Goal: Information Seeking & Learning: Learn about a topic

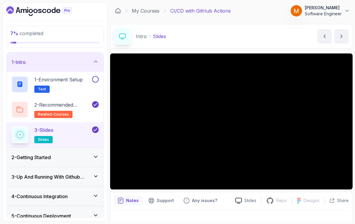
click at [56, 76] on h2 "1 - Environment Setup Text" at bounding box center [58, 84] width 48 height 17
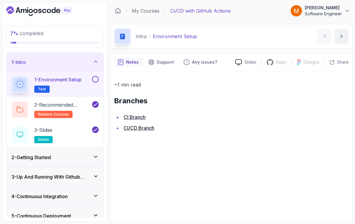
scroll to position [9, 0]
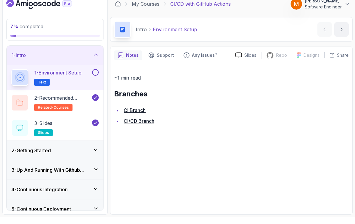
click at [133, 114] on link "CI Branch" at bounding box center [135, 117] width 22 height 6
click at [131, 114] on link "CI Branch" at bounding box center [135, 117] width 22 height 6
click at [98, 76] on button at bounding box center [95, 79] width 7 height 7
click at [69, 154] on div "2 - Getting Started" at bounding box center [54, 157] width 87 height 7
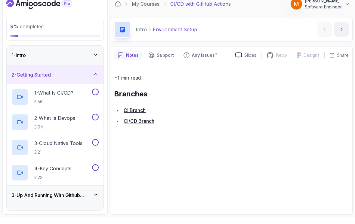
click at [73, 106] on p "3:56" at bounding box center [53, 109] width 39 height 6
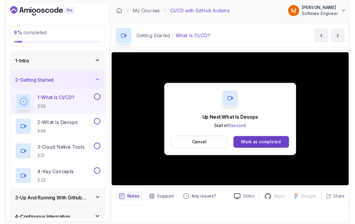
scroll to position [4, 0]
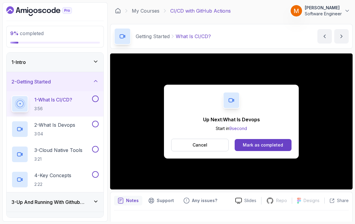
click at [97, 96] on button at bounding box center [95, 99] width 7 height 7
click at [65, 131] on p "3:04" at bounding box center [54, 134] width 41 height 6
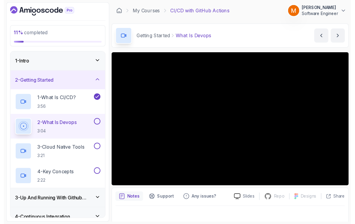
scroll to position [4, 0]
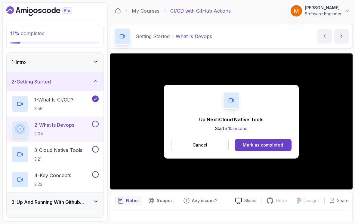
click at [96, 121] on button at bounding box center [95, 124] width 7 height 7
click at [74, 150] on h2 "3 - Cloud Native Tools 3:21" at bounding box center [58, 155] width 48 height 16
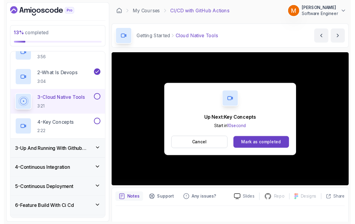
scroll to position [4, 0]
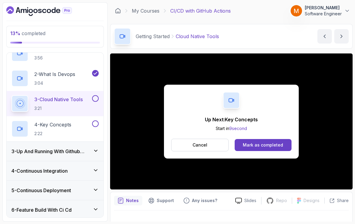
click at [94, 95] on button at bounding box center [95, 98] width 7 height 7
click at [65, 121] on p "4 - Key Concepts" at bounding box center [52, 124] width 37 height 7
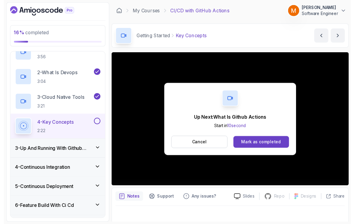
scroll to position [4, 0]
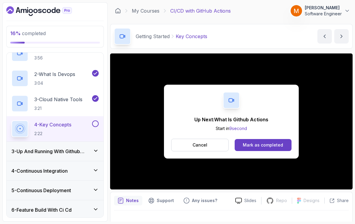
click at [94, 121] on button at bounding box center [95, 124] width 7 height 7
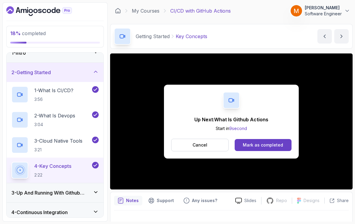
click at [86, 69] on div "2 - Getting Started" at bounding box center [54, 72] width 87 height 7
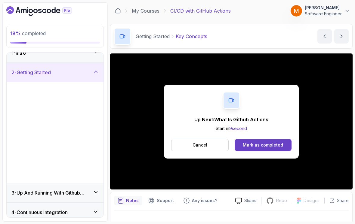
scroll to position [1, 0]
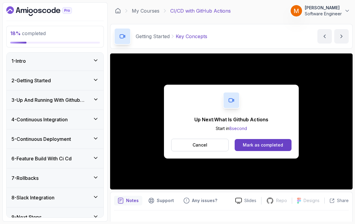
click at [83, 97] on h3 "3 - Up And Running With Github Actions" at bounding box center [52, 100] width 82 height 7
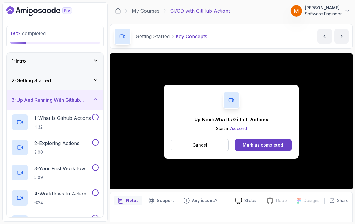
click at [80, 124] on p "4:32" at bounding box center [62, 127] width 57 height 6
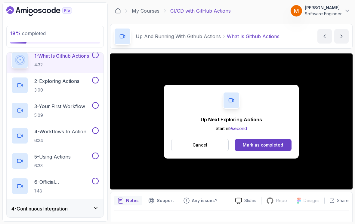
scroll to position [40, 0]
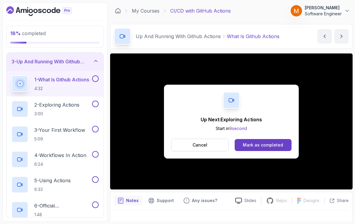
click at [96, 76] on button at bounding box center [95, 79] width 7 height 7
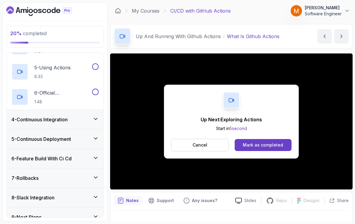
click at [62, 214] on div "9 - Next Steps" at bounding box center [54, 217] width 87 height 7
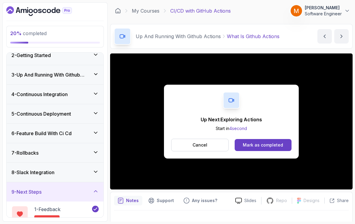
click at [70, 172] on div "8 - Slack Integration" at bounding box center [54, 172] width 87 height 7
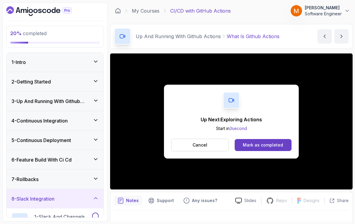
scroll to position [0, 0]
click at [87, 100] on h3 "3 - Up And Running With Github Actions" at bounding box center [52, 101] width 82 height 7
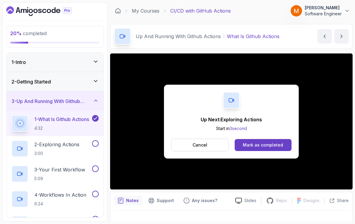
click at [71, 144] on h2 "2 - Exploring Actions 3:00" at bounding box center [56, 149] width 45 height 16
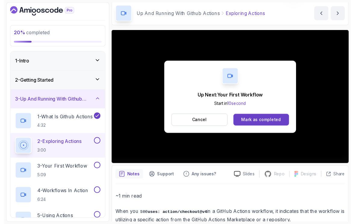
scroll to position [4, 0]
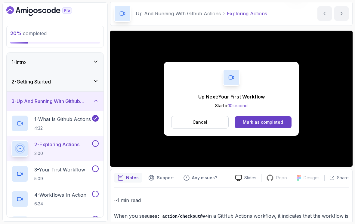
click at [97, 140] on button at bounding box center [95, 143] width 7 height 7
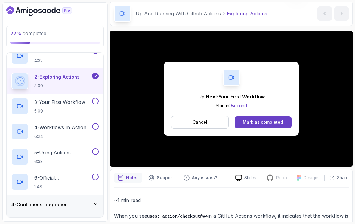
scroll to position [69, 0]
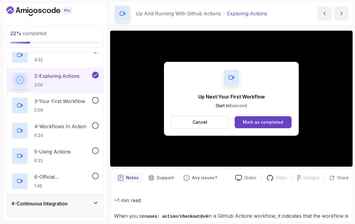
click at [207, 117] on button "Cancel" at bounding box center [199, 122] width 57 height 13
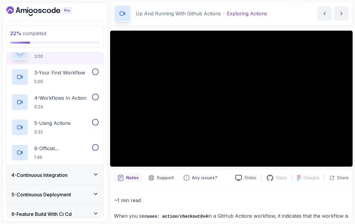
scroll to position [98, 0]
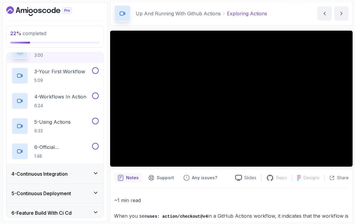
click at [72, 171] on div "4 - Continuous Integration" at bounding box center [54, 174] width 87 height 7
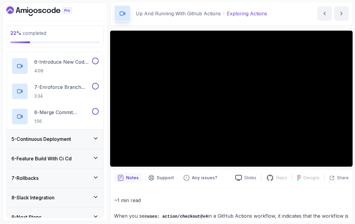
click at [79, 141] on div "5 - Continuous Deployment" at bounding box center [55, 139] width 97 height 19
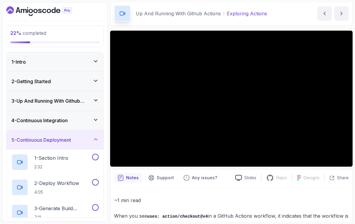
scroll to position [0, 0]
click at [78, 137] on div "5 - Continuous Deployment" at bounding box center [54, 140] width 87 height 7
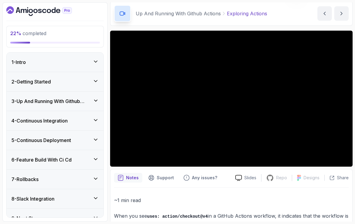
click at [94, 98] on icon at bounding box center [96, 101] width 6 height 6
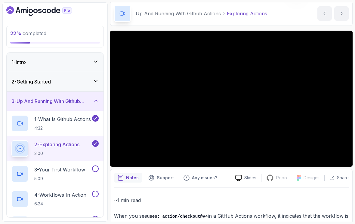
click at [96, 102] on div "3 - Up And Running With Github Actions" at bounding box center [55, 101] width 97 height 19
